Goal: Information Seeking & Learning: Learn about a topic

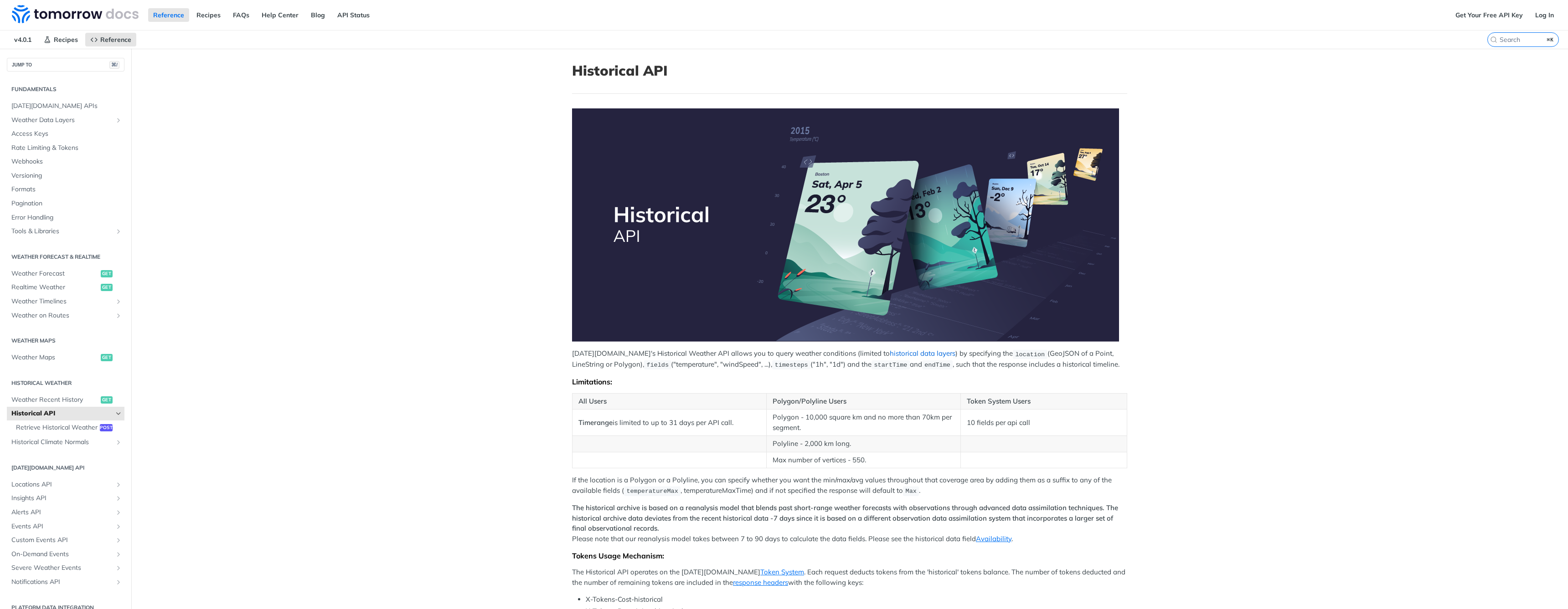
click at [890, 355] on link "historical data layers" at bounding box center [923, 353] width 66 height 9
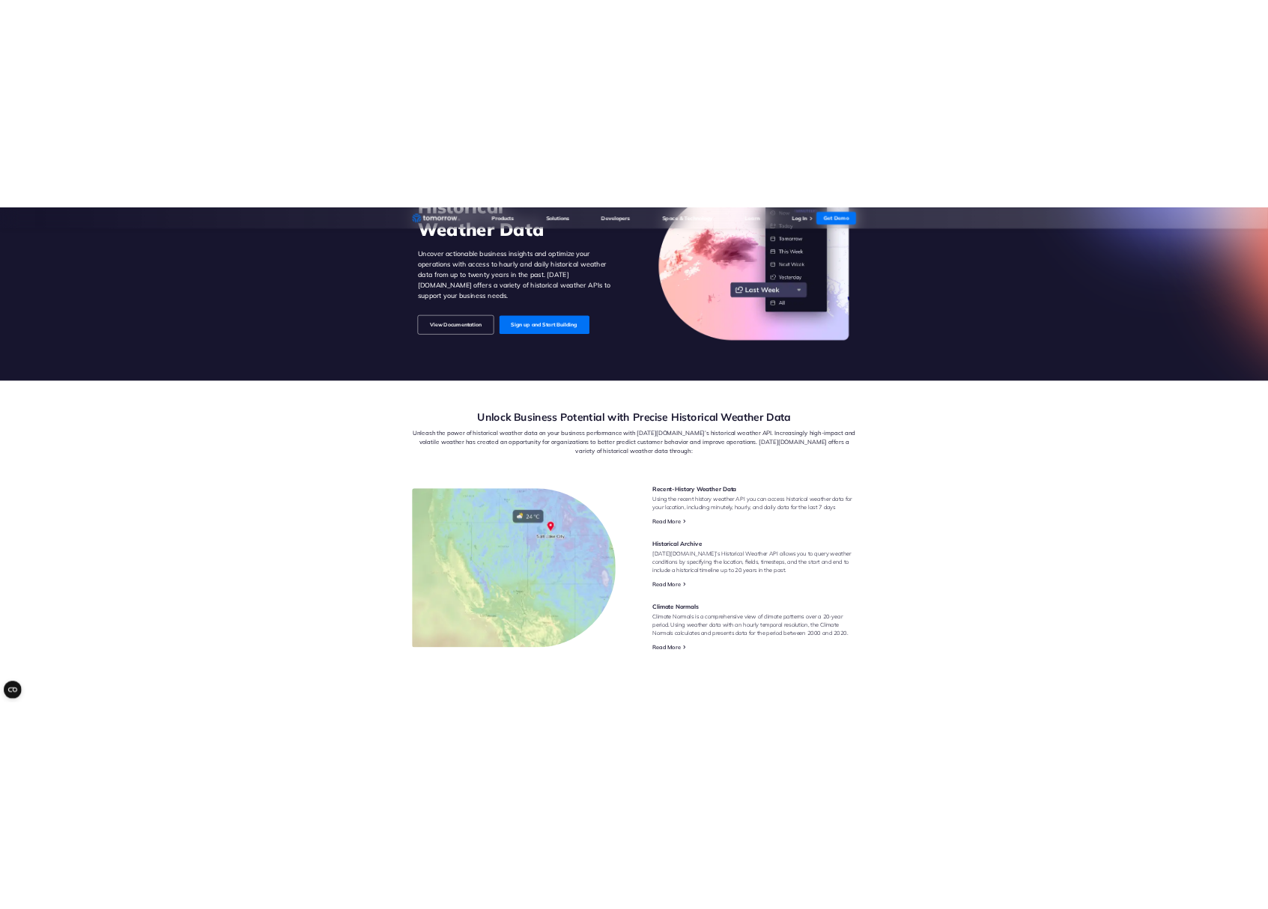
scroll to position [315, 0]
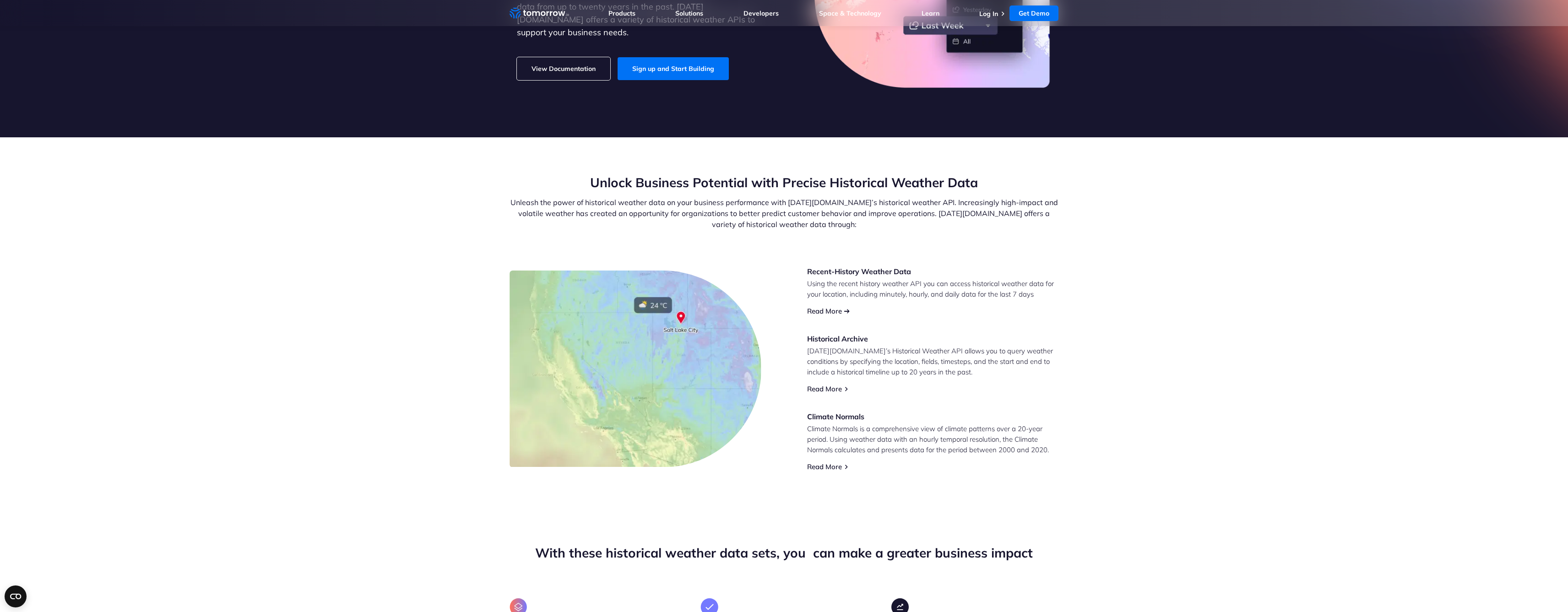
click at [823, 311] on link "Read More" at bounding box center [824, 311] width 35 height 9
click at [830, 312] on link "Read More" at bounding box center [824, 311] width 35 height 9
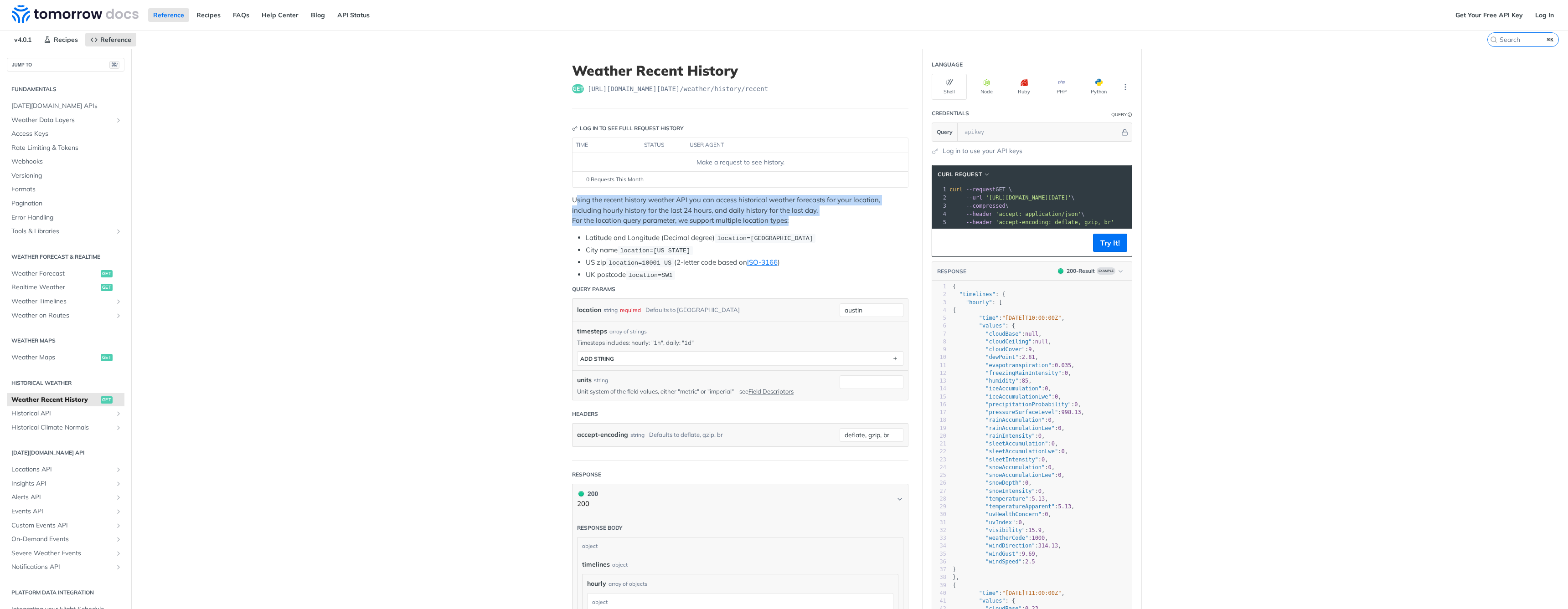
drag, startPoint x: 571, startPoint y: 198, endPoint x: 791, endPoint y: 215, distance: 220.7
click at [791, 215] on p "Using the recent history weather API you can access historical weather forecast…" at bounding box center [740, 211] width 337 height 31
click at [623, 222] on p "Using the recent history weather API you can access historical weather forecast…" at bounding box center [740, 211] width 337 height 31
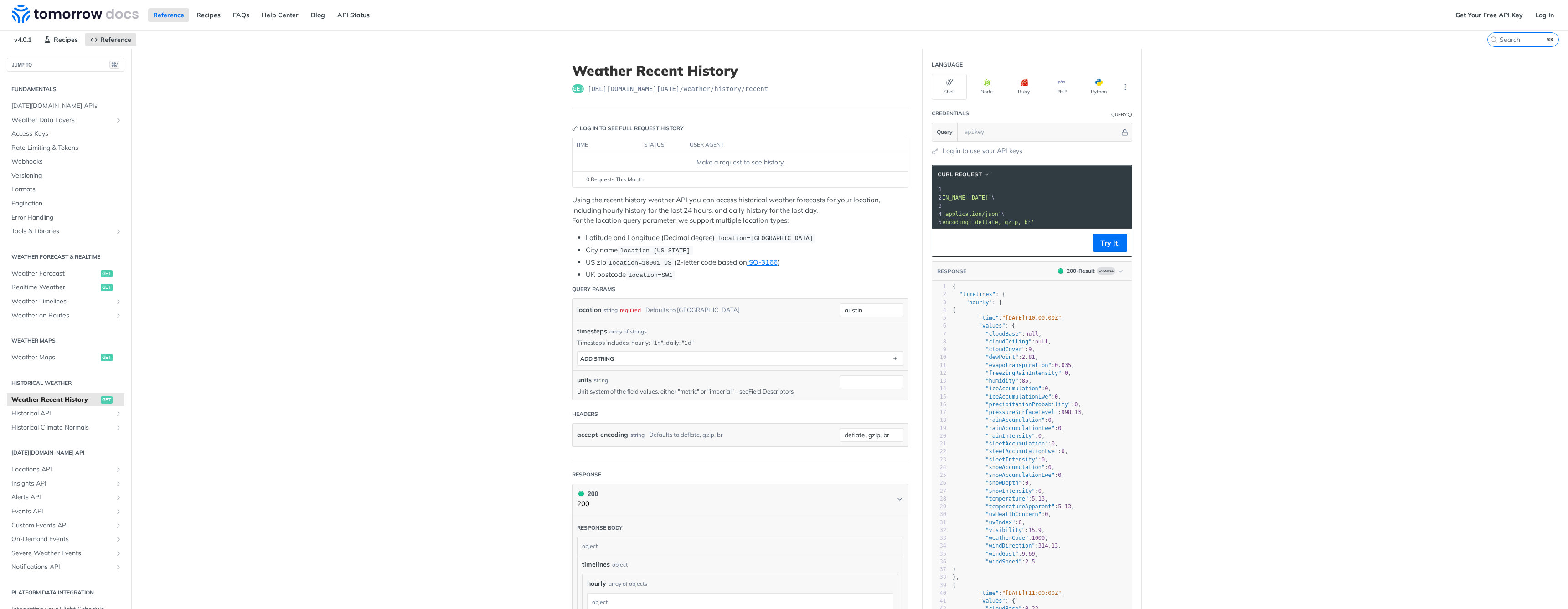
scroll to position [0, 89]
click at [989, 198] on span "'https://api.tomorrow.io/v4/weather/history/recent?location=austin'" at bounding box center [945, 198] width 86 height 6
click at [1046, 215] on pre "--header 'accept: application/json' \" at bounding box center [1001, 214] width 273 height 8
click at [968, 131] on input "text" at bounding box center [1040, 132] width 160 height 18
click at [948, 153] on link "Log in to use your API keys" at bounding box center [982, 151] width 80 height 10
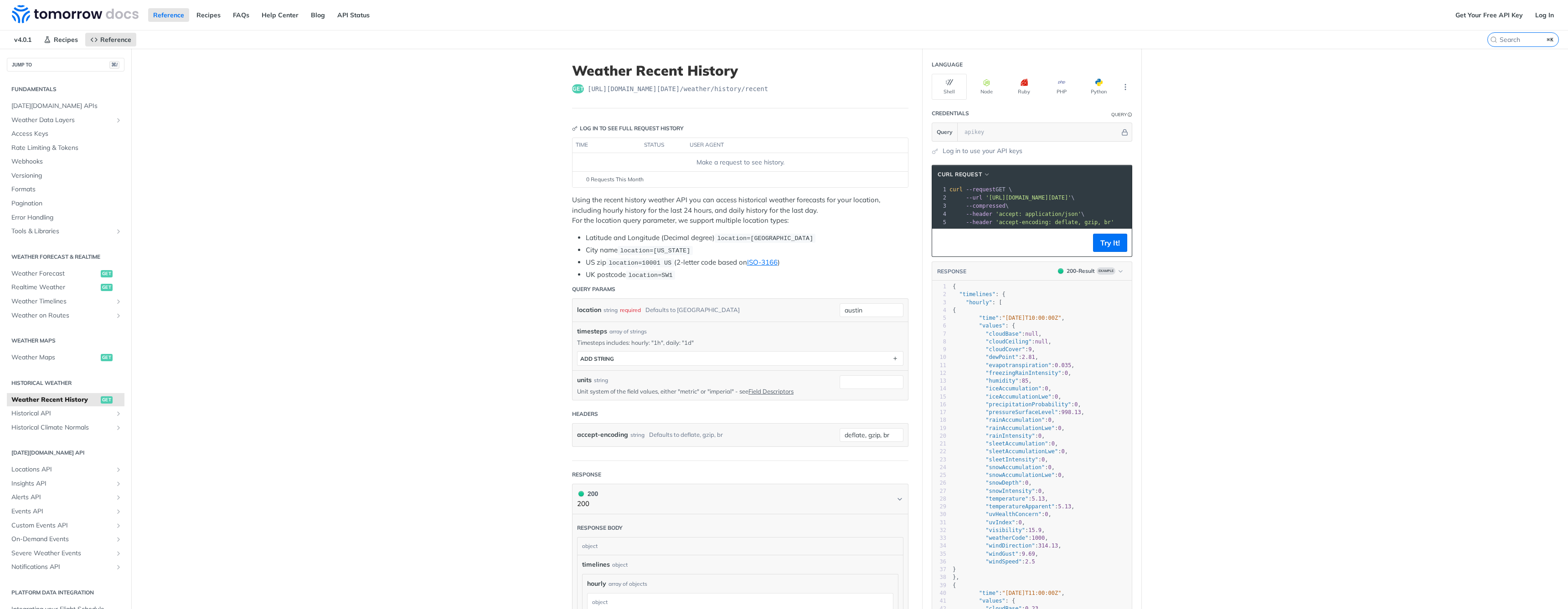
drag, startPoint x: 1020, startPoint y: 196, endPoint x: 1102, endPoint y: 198, distance: 82.0
click at [1071, 199] on span "'[URL][DOMAIN_NAME][DATE]'" at bounding box center [1028, 198] width 86 height 6
copy span "https://api.tomorrow.io/v4/weather/history/recent?location=austin' \"
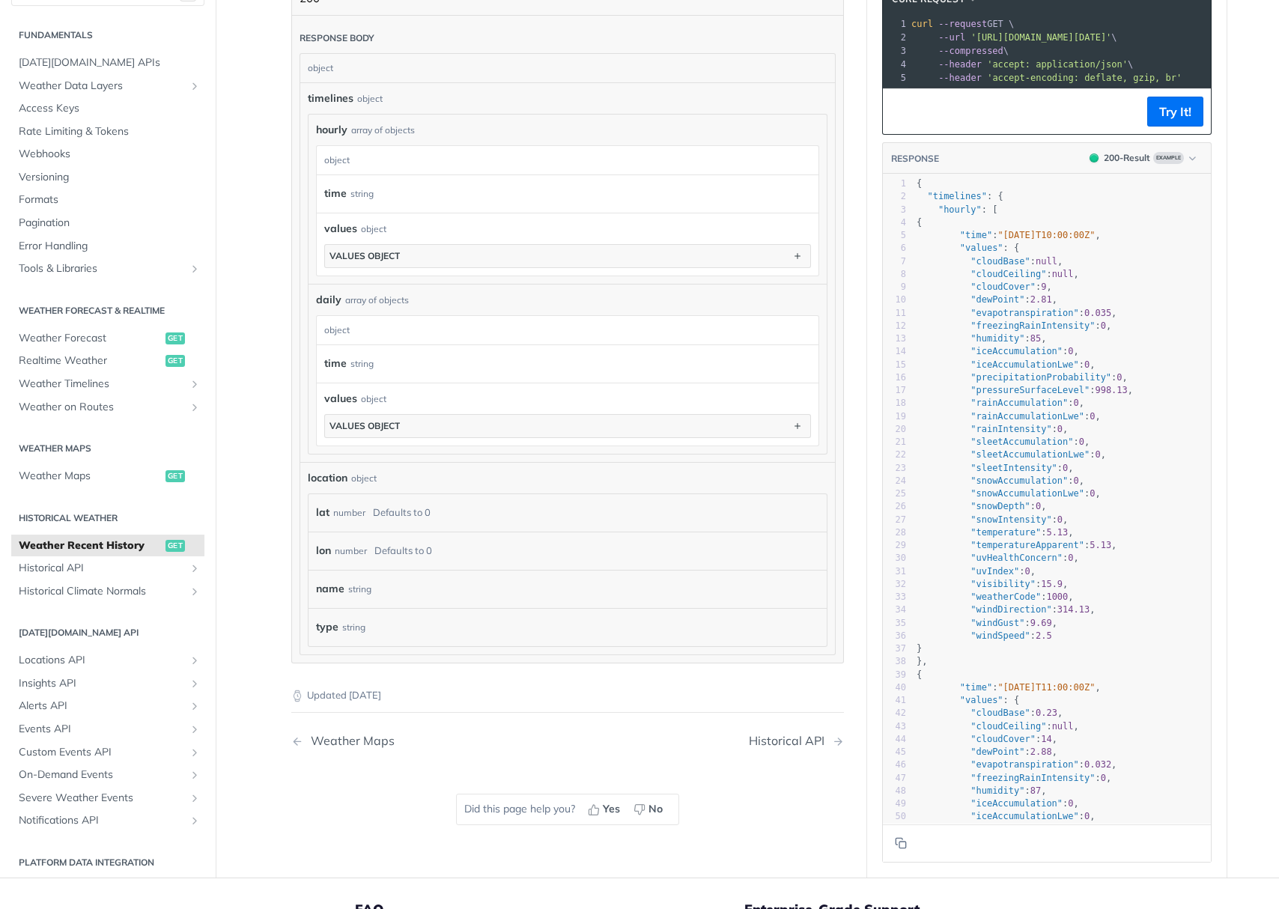
scroll to position [788, 0]
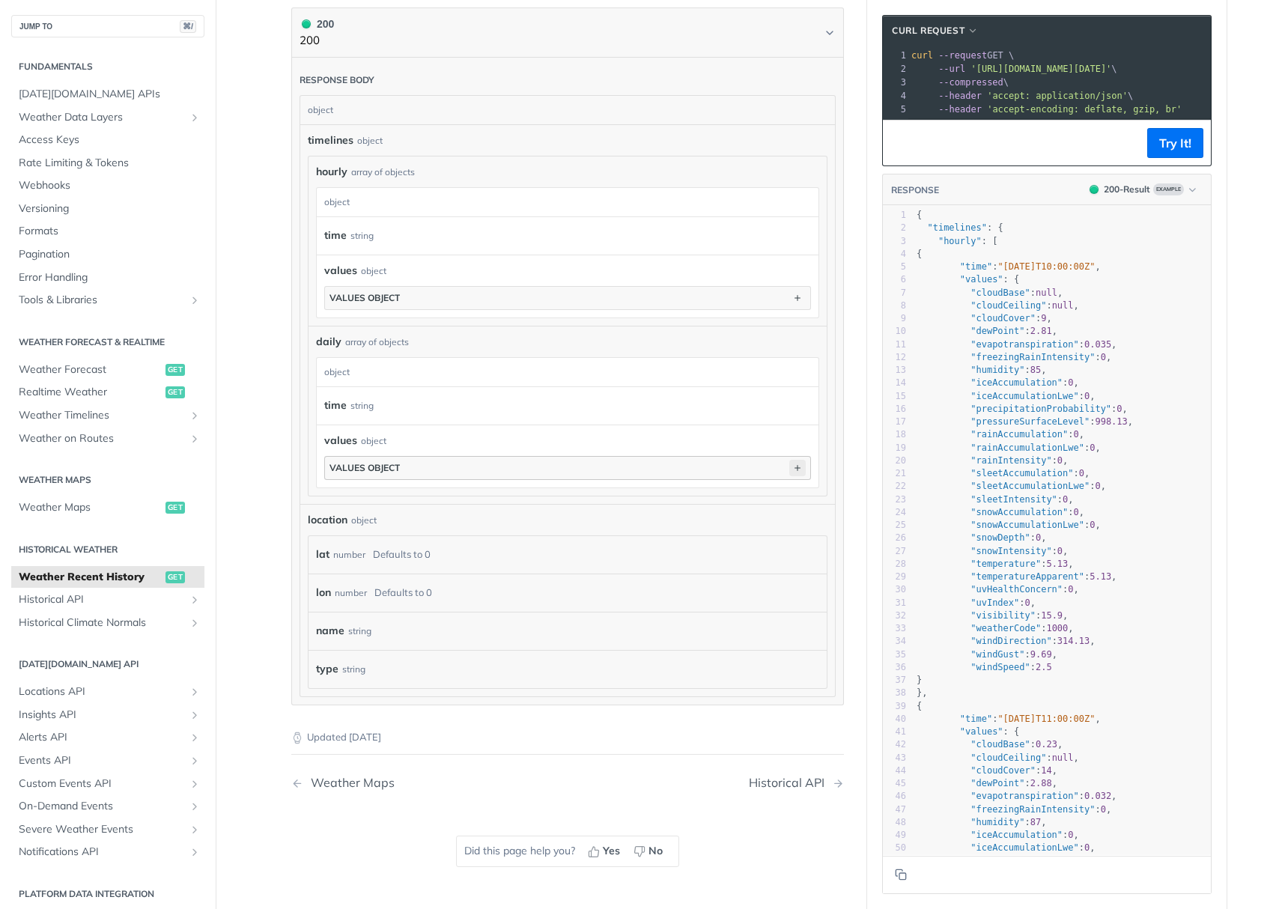
click at [793, 465] on icon "button" at bounding box center [797, 468] width 16 height 16
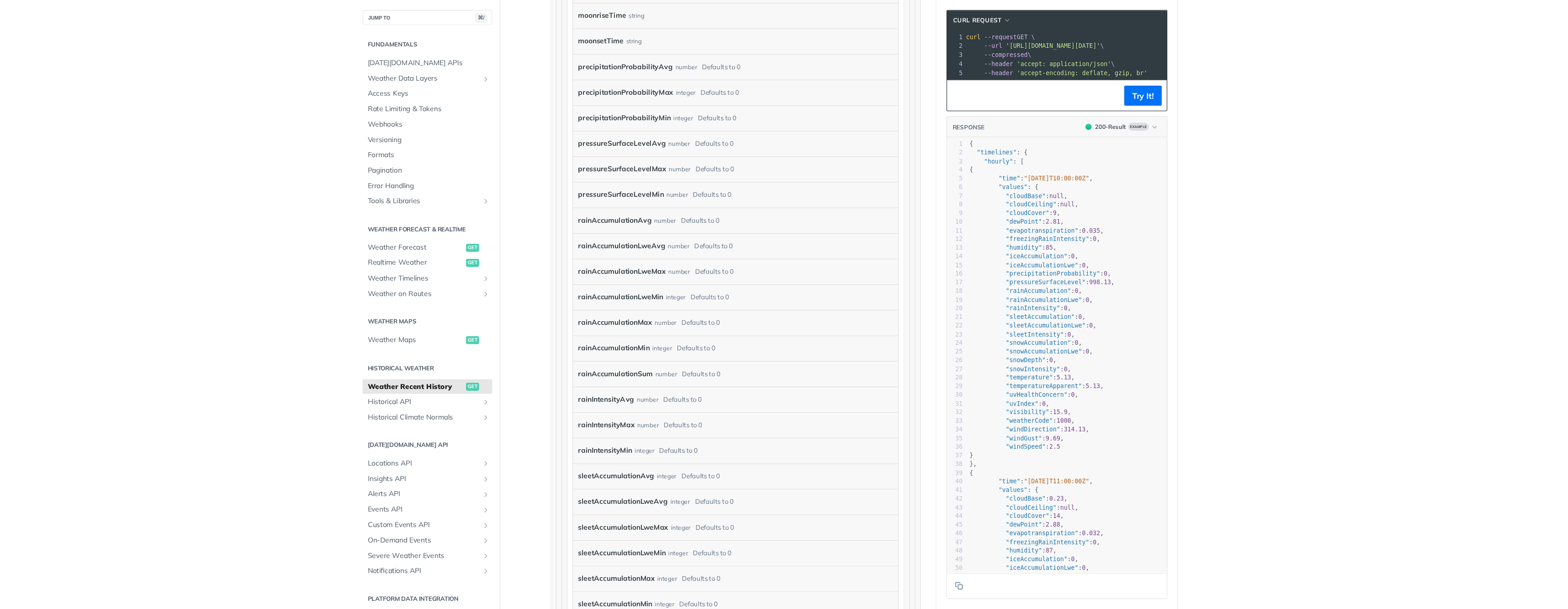
scroll to position [1501, 0]
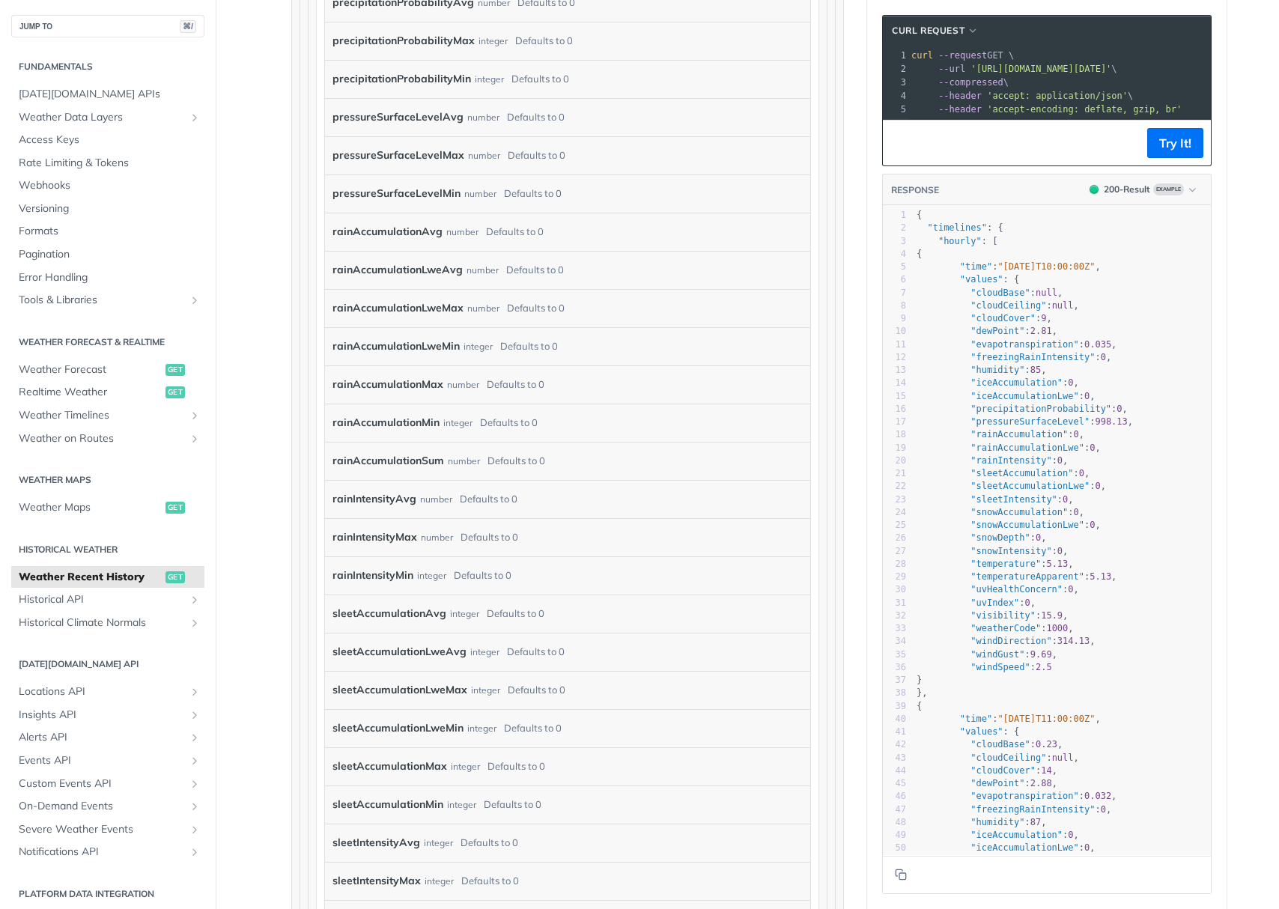
click at [391, 268] on label "rainAccumulationLweAvg" at bounding box center [397, 270] width 130 height 22
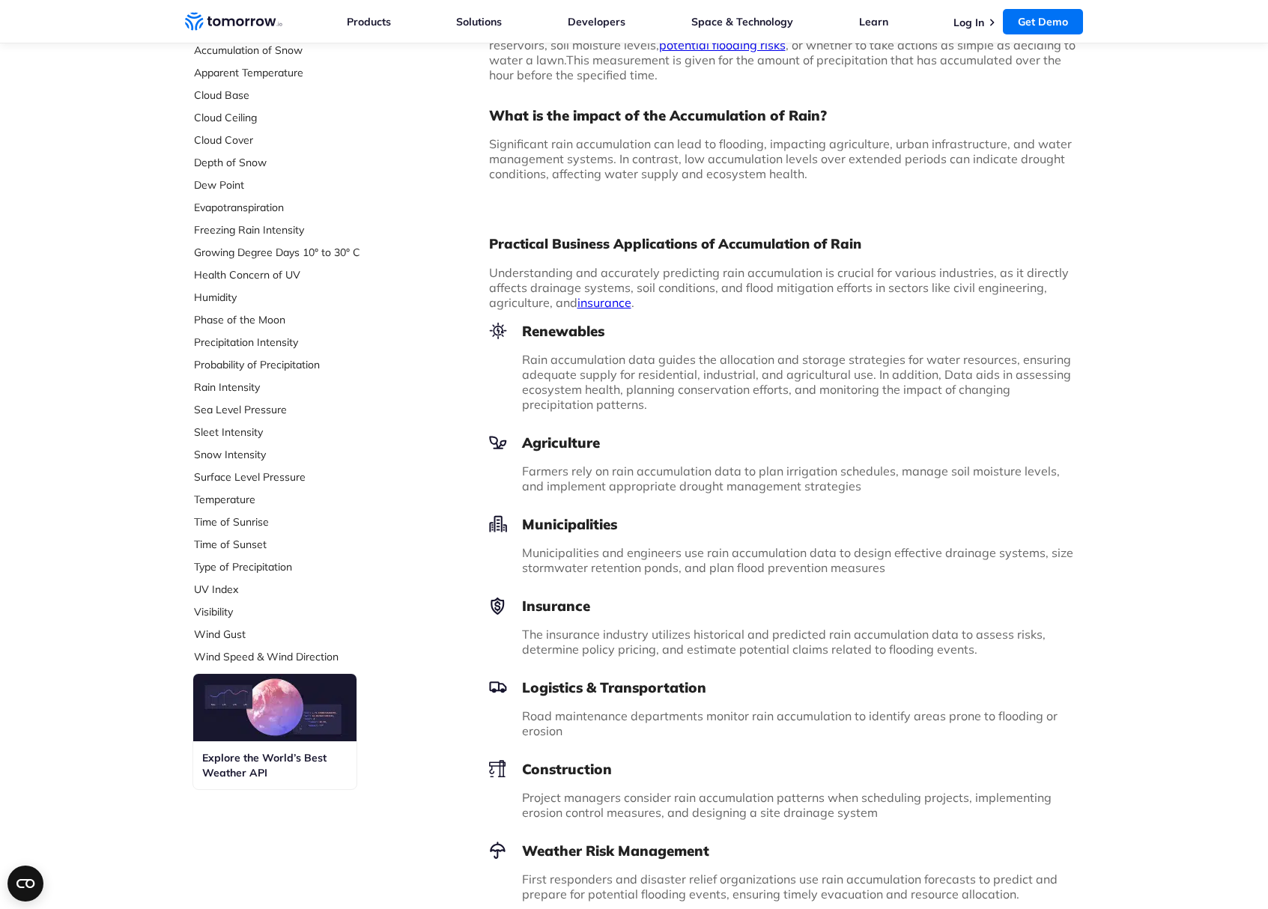
scroll to position [538, 0]
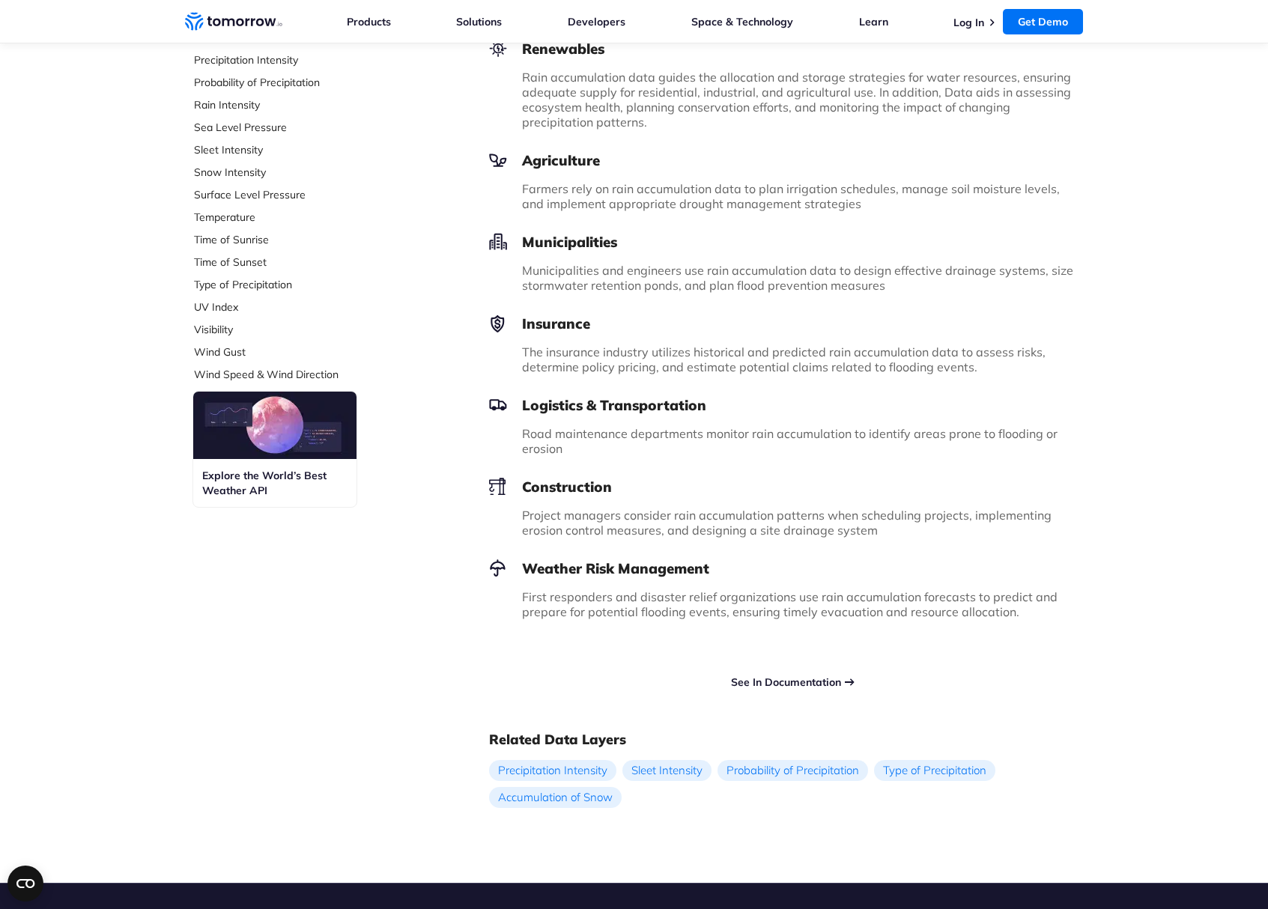
click at [772, 684] on link "See In Documentation" at bounding box center [786, 681] width 110 height 13
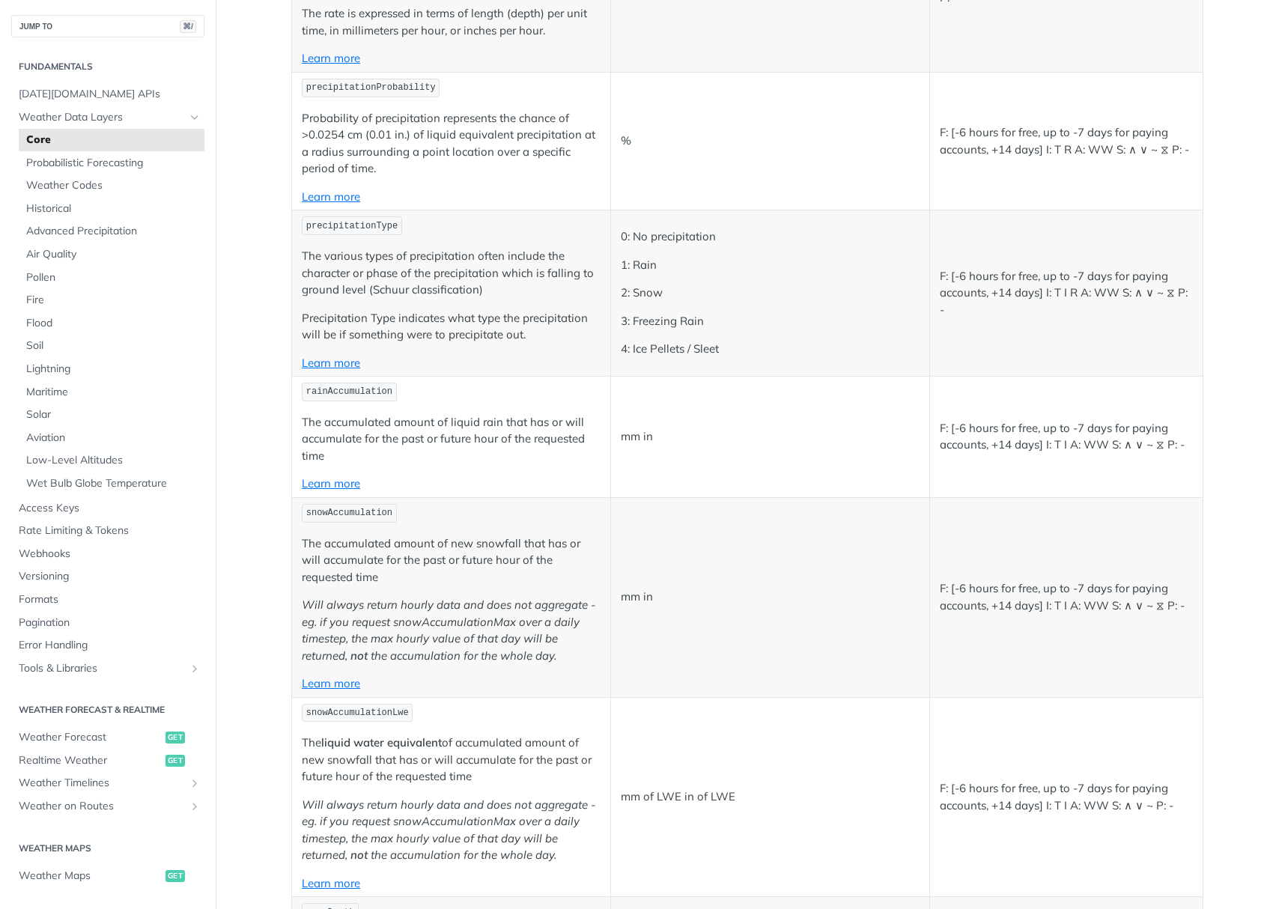
scroll to position [3586, 0]
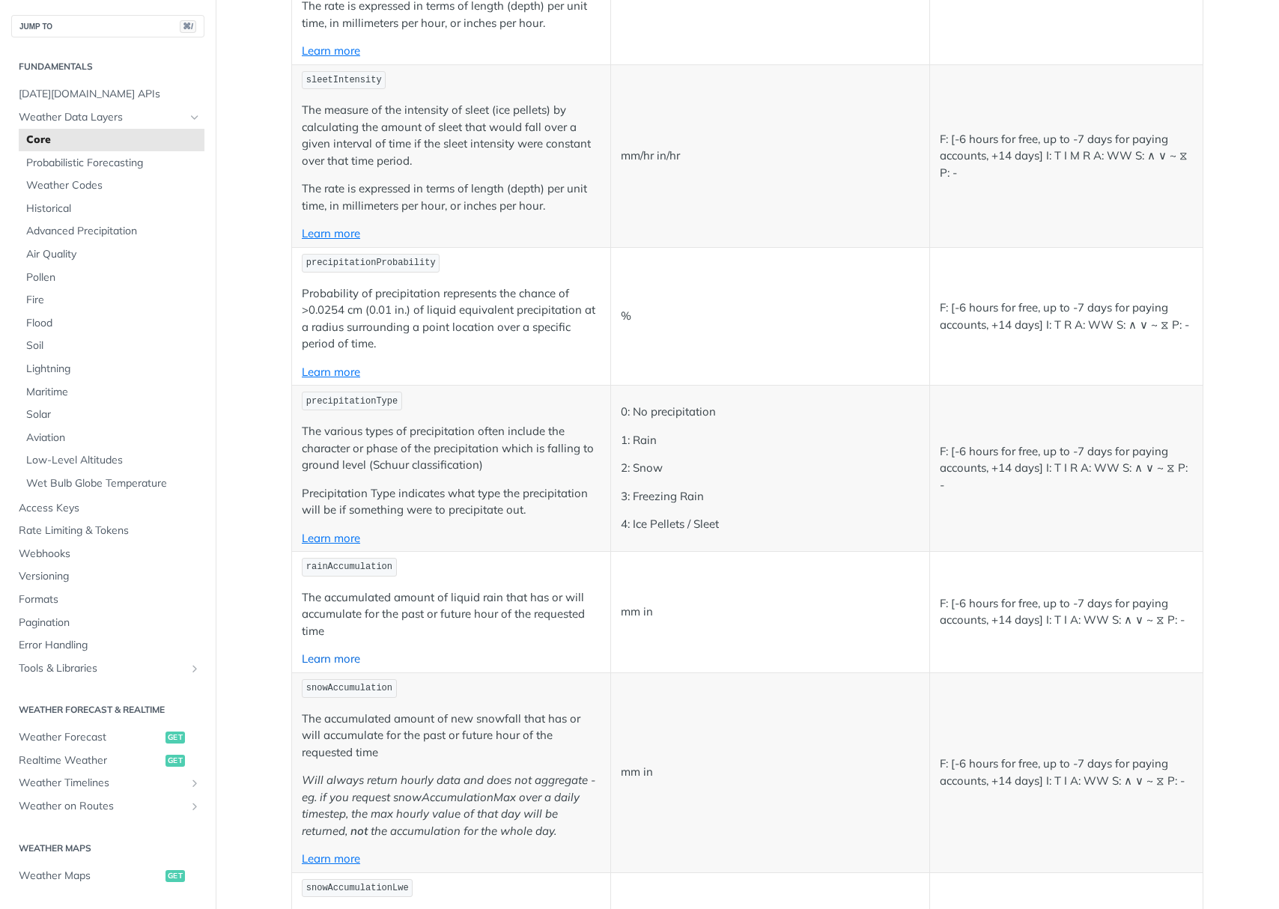
click at [321, 651] on link "Learn more" at bounding box center [331, 658] width 58 height 14
